Goal: Task Accomplishment & Management: Use online tool/utility

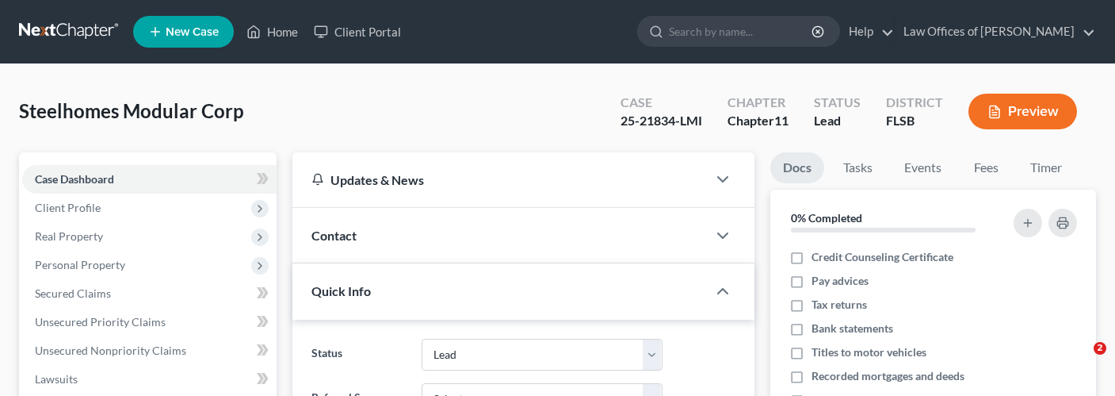
select select "10"
click at [285, 29] on link "Home" at bounding box center [272, 31] width 67 height 29
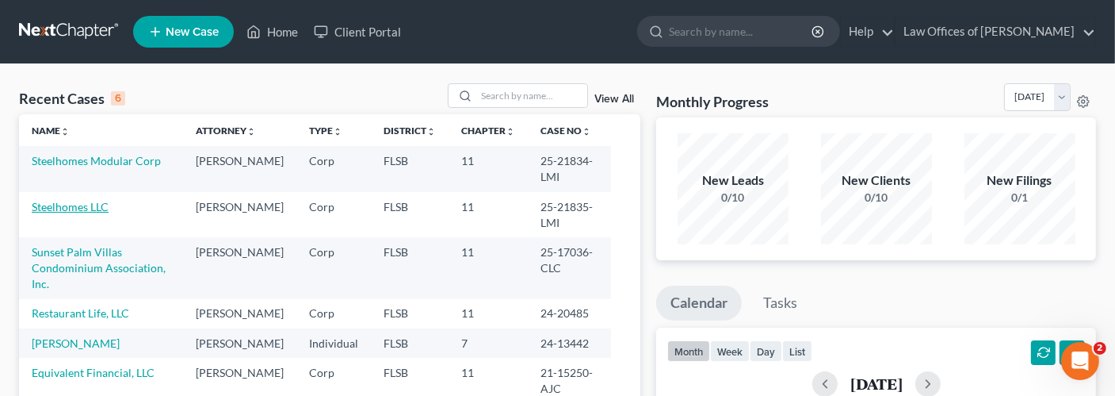
click at [90, 205] on link "Steelhomes LLC" at bounding box center [70, 206] width 77 height 13
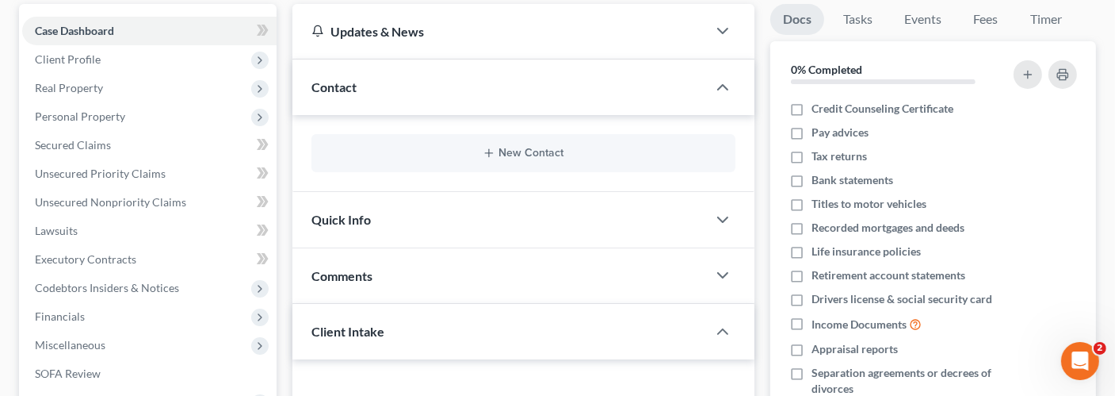
scroll to position [208, 0]
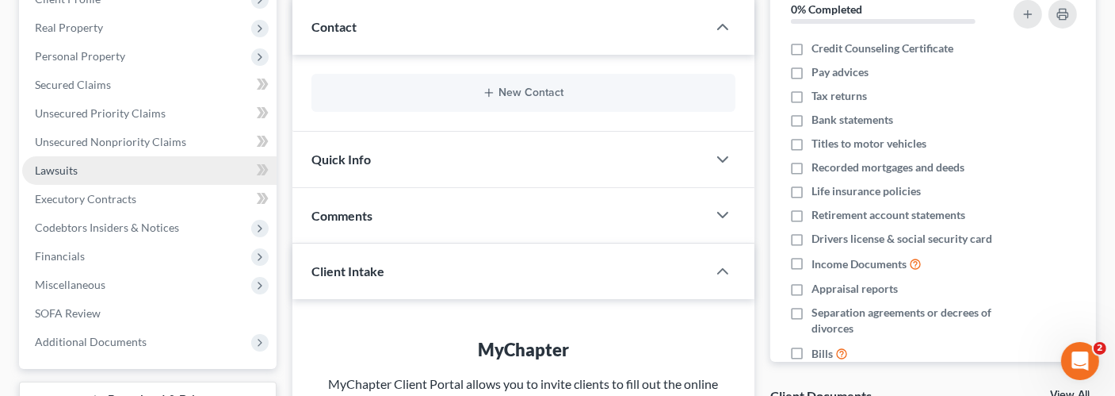
click at [70, 177] on link "Lawsuits" at bounding box center [149, 170] width 254 height 29
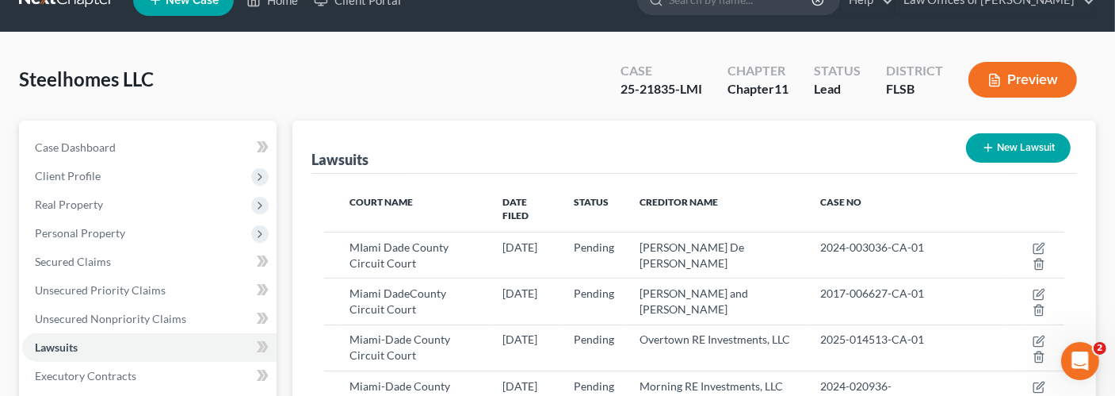
scroll to position [35, 0]
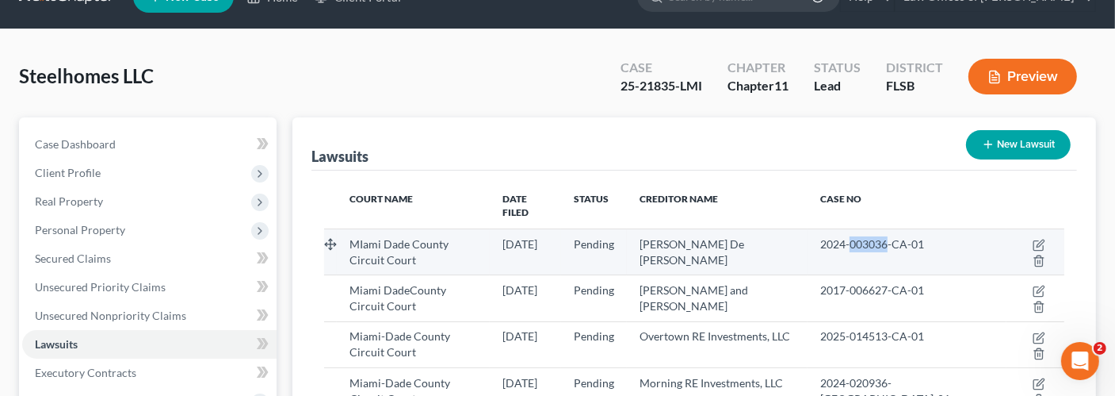
drag, startPoint x: 946, startPoint y: 230, endPoint x: 913, endPoint y: 228, distance: 33.3
click at [913, 237] on span "2024-003036-CA-01" at bounding box center [872, 243] width 104 height 13
copy span "003036"
